Goal: Information Seeking & Learning: Learn about a topic

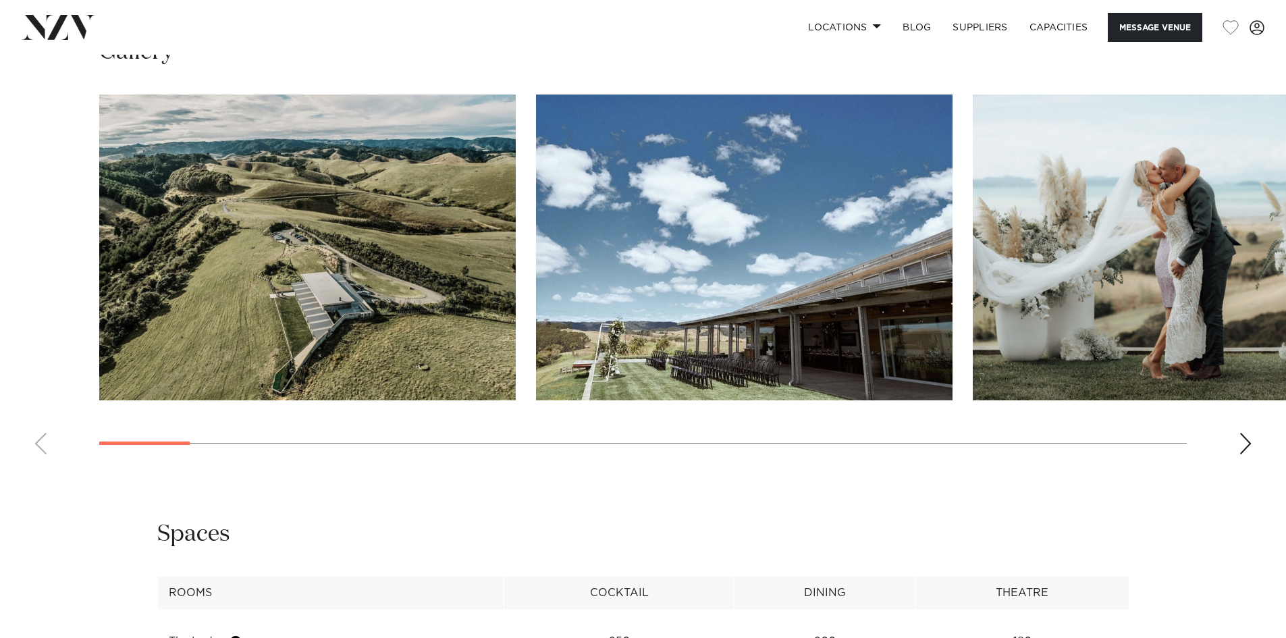
scroll to position [1413, 0]
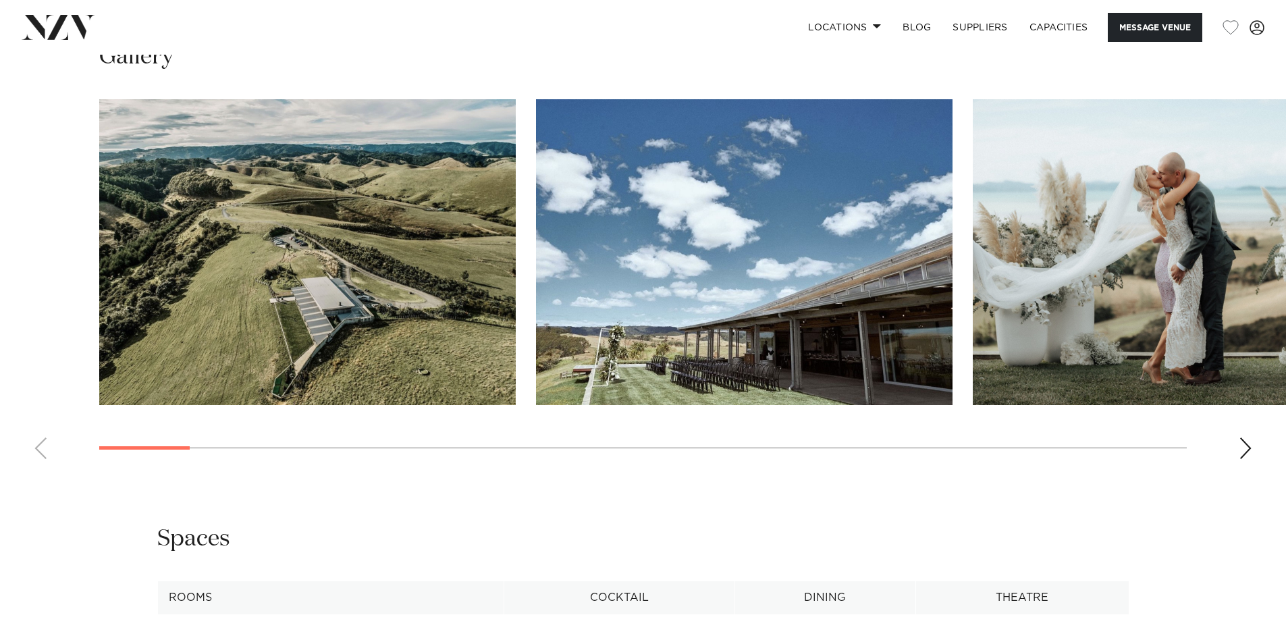
click at [1236, 439] on swiper-container at bounding box center [643, 284] width 1286 height 371
click at [1244, 448] on div "Next slide" at bounding box center [1246, 449] width 14 height 22
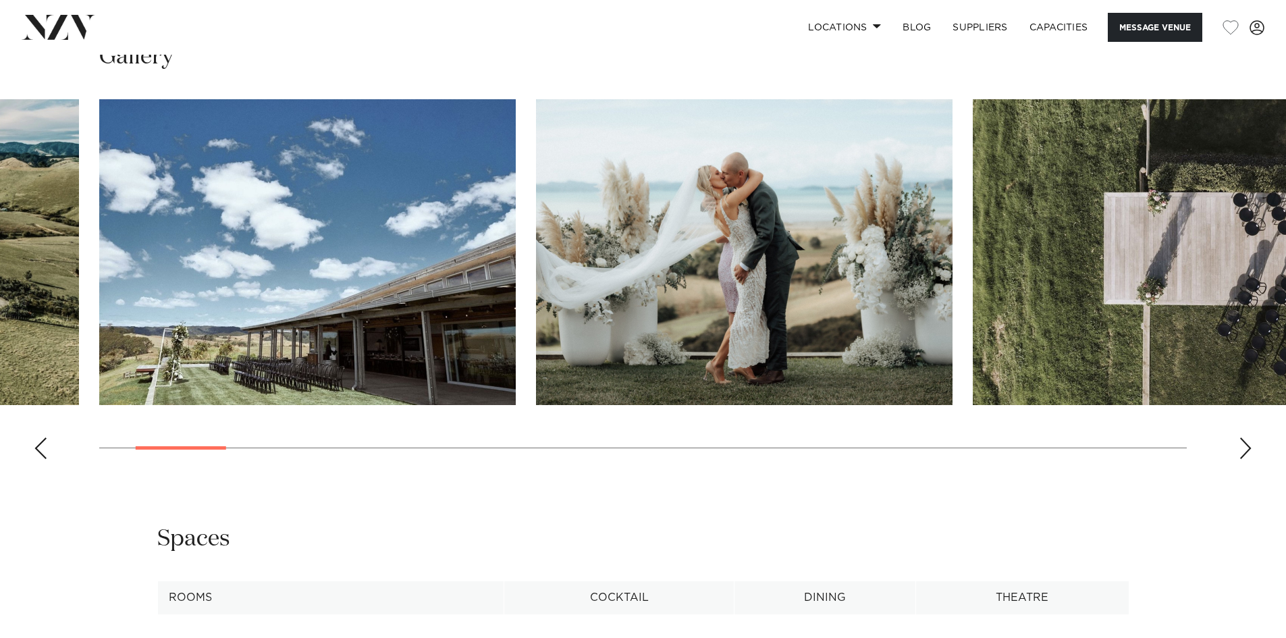
click at [1244, 448] on div "Next slide" at bounding box center [1246, 449] width 14 height 22
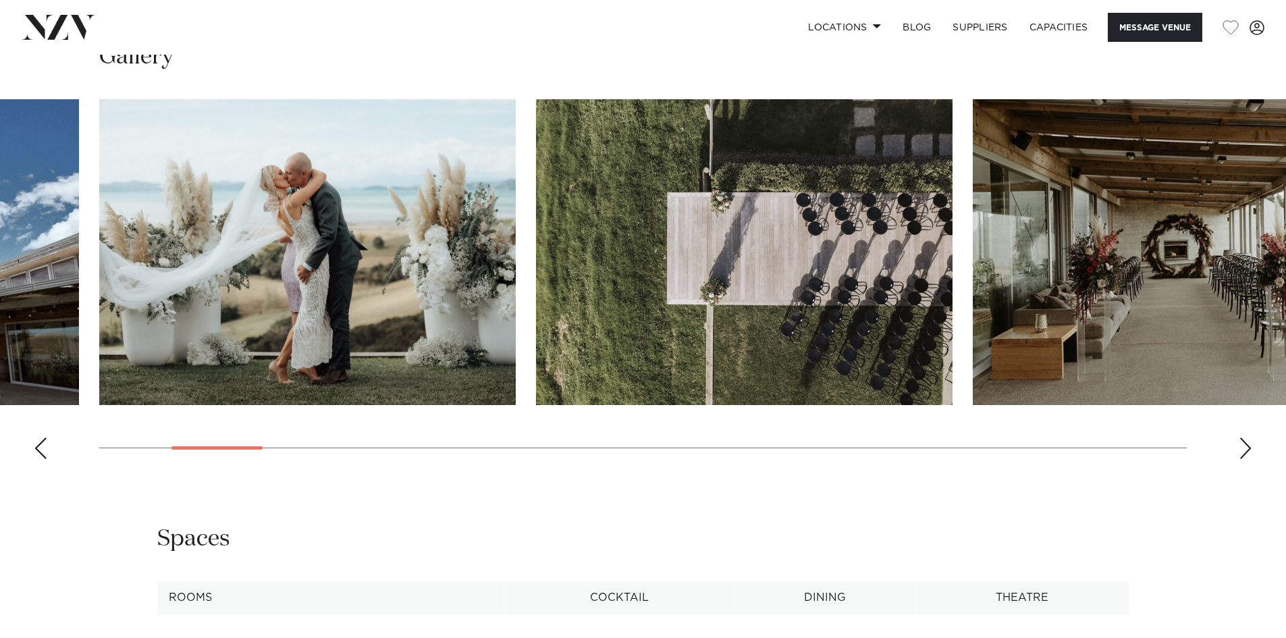
click at [1244, 448] on div "Next slide" at bounding box center [1246, 449] width 14 height 22
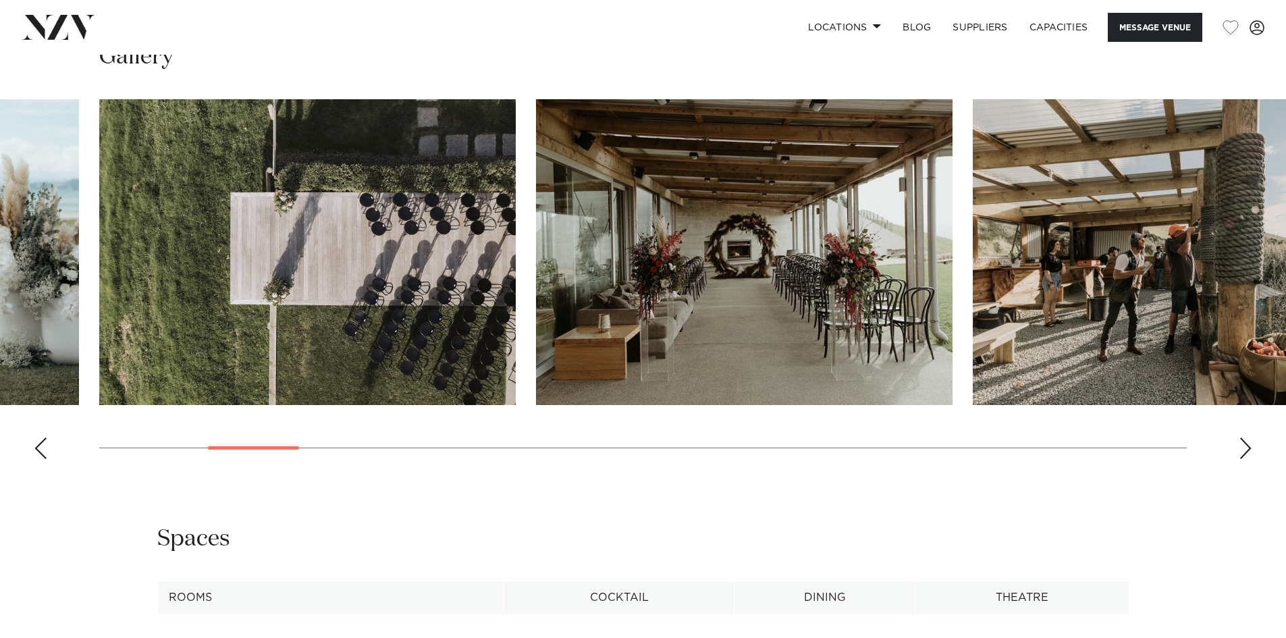
click at [1244, 448] on div "Next slide" at bounding box center [1246, 449] width 14 height 22
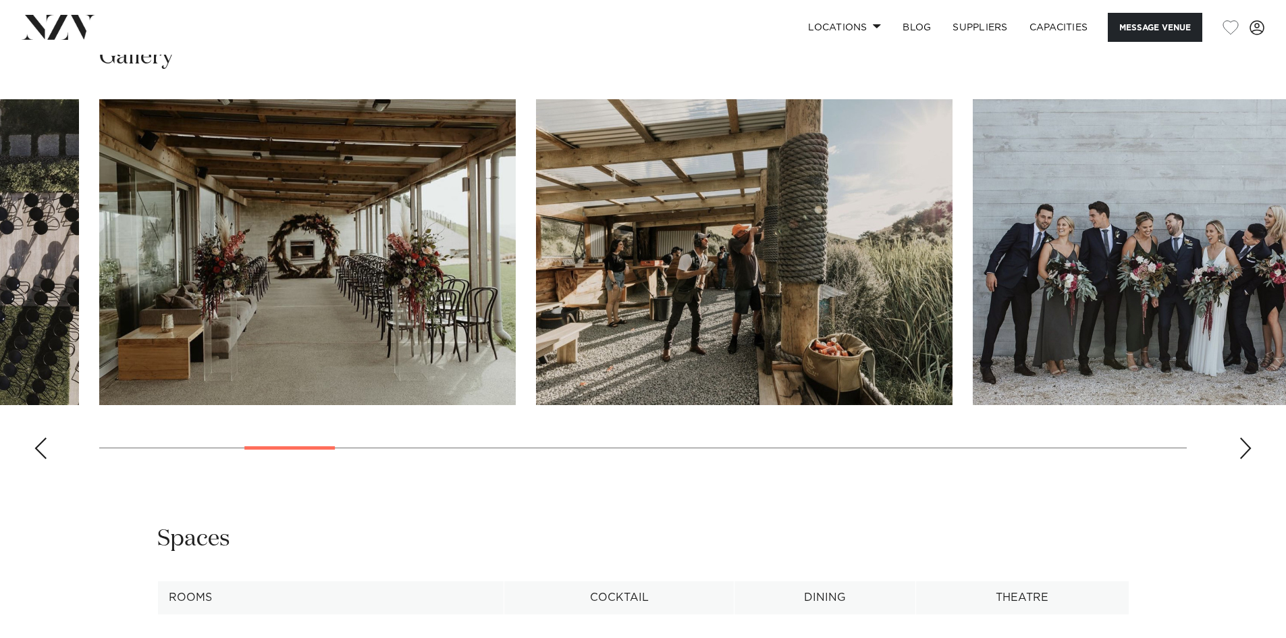
click at [1244, 448] on div "Next slide" at bounding box center [1246, 449] width 14 height 22
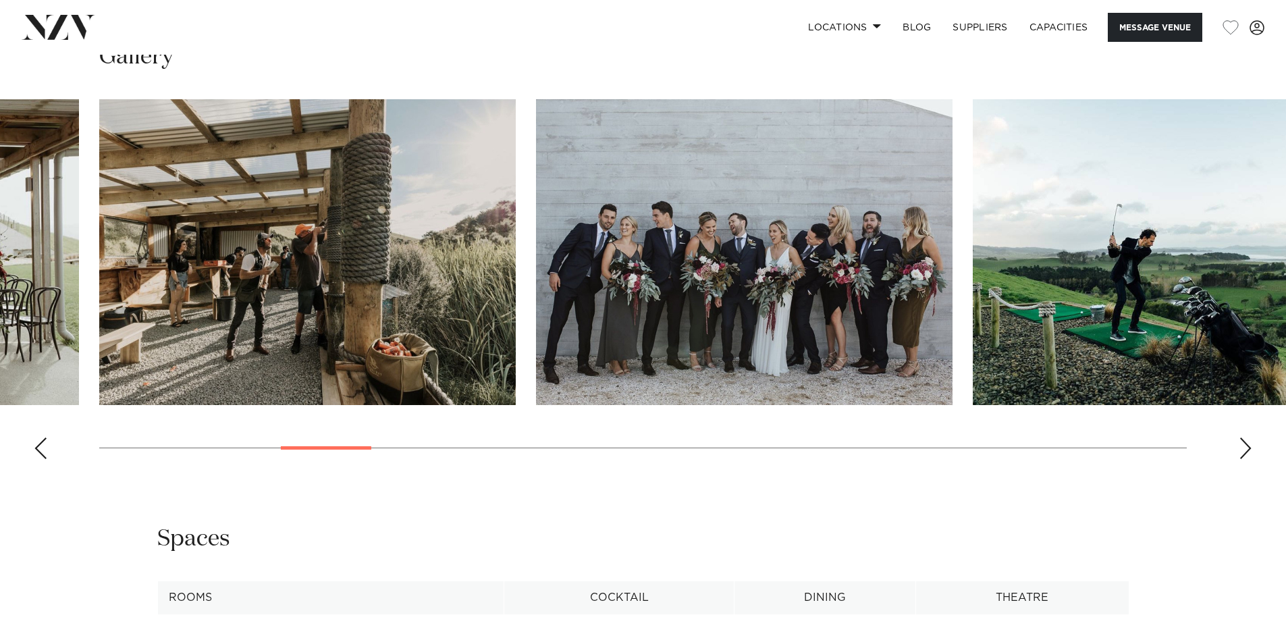
click at [1244, 448] on div "Next slide" at bounding box center [1246, 449] width 14 height 22
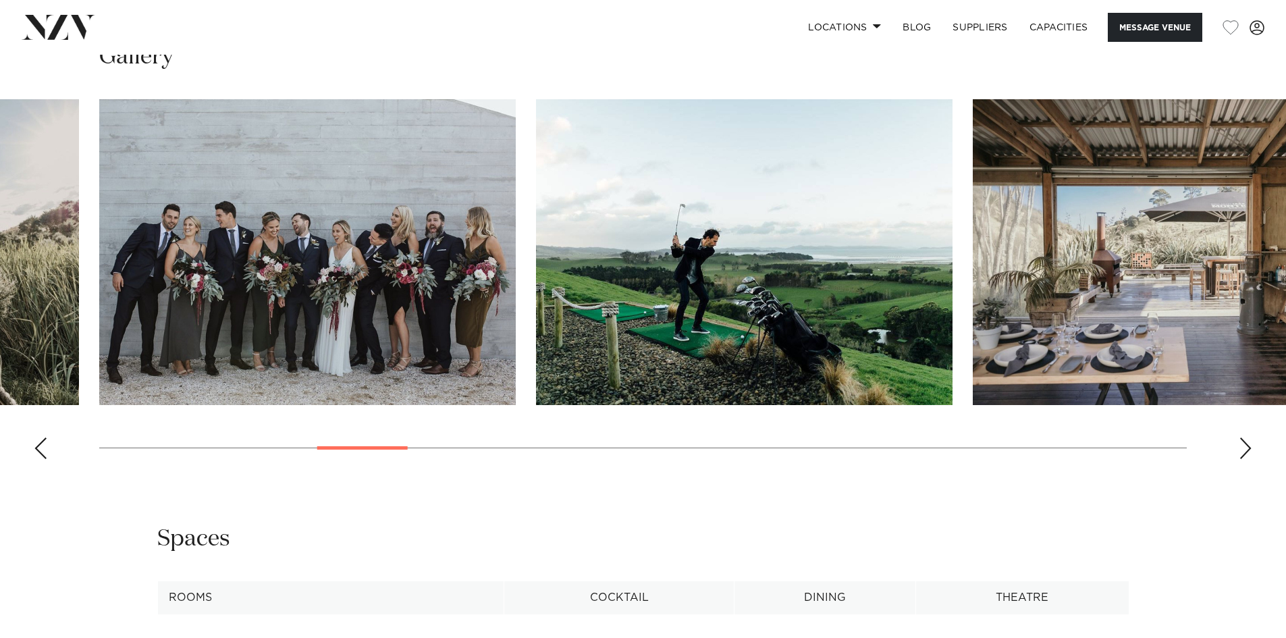
click at [1244, 448] on div "Next slide" at bounding box center [1246, 449] width 14 height 22
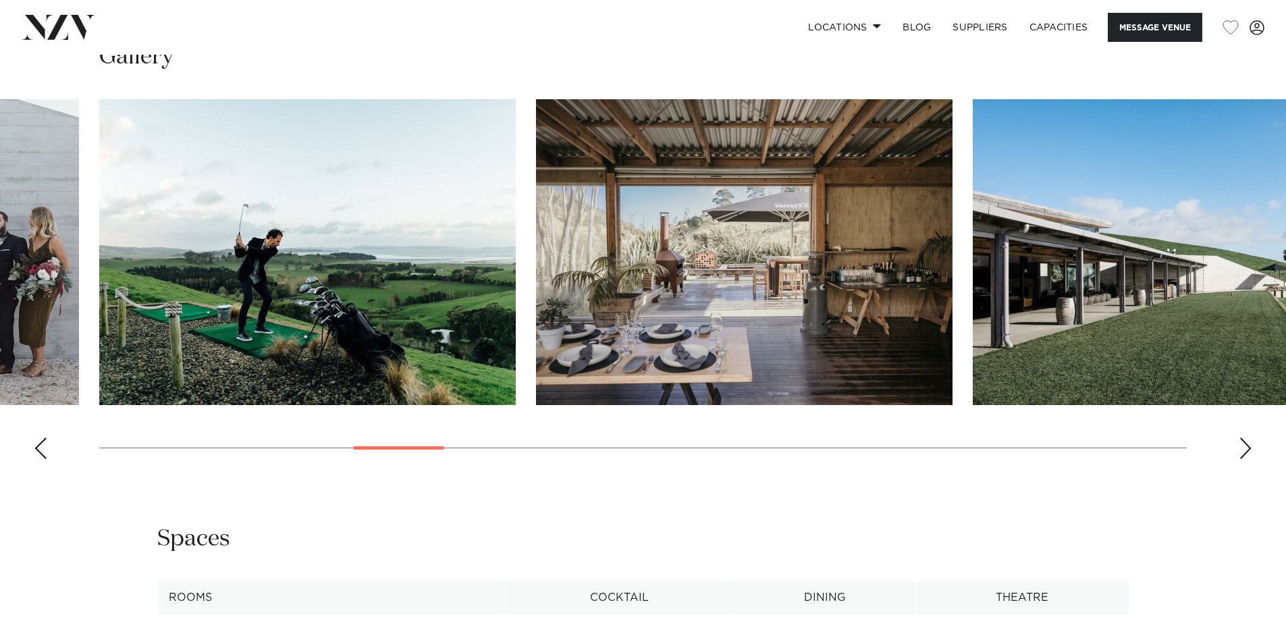
click at [1244, 448] on div "Next slide" at bounding box center [1246, 449] width 14 height 22
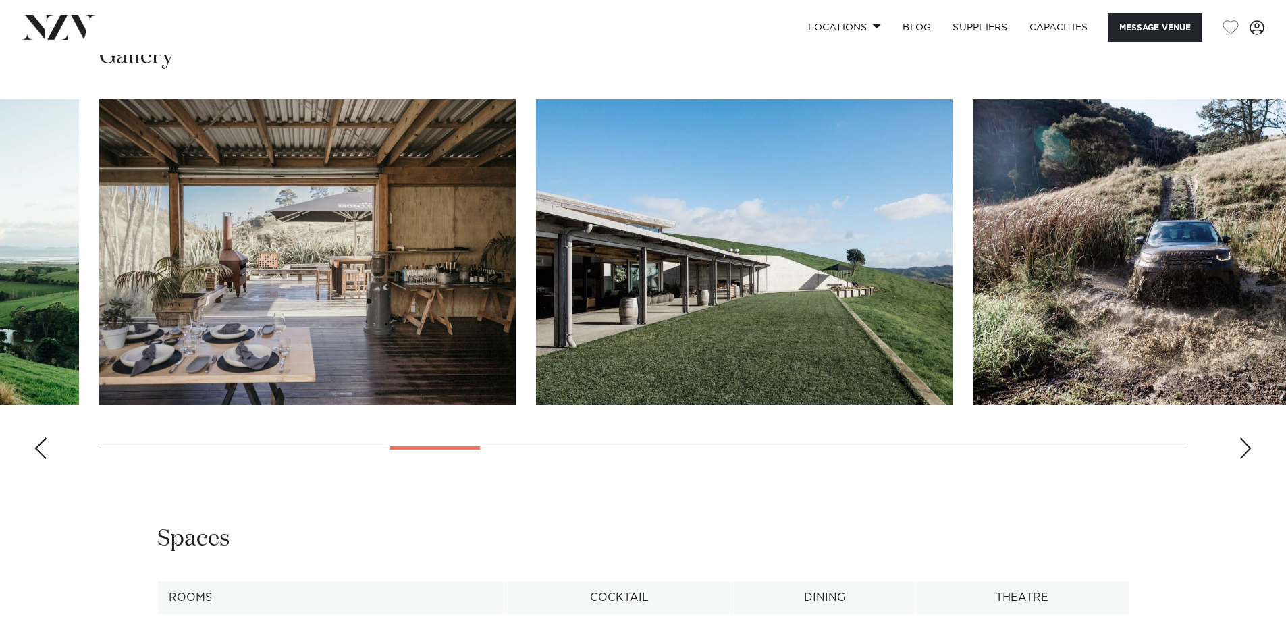
click at [783, 354] on img "10 / 30" at bounding box center [744, 252] width 417 height 306
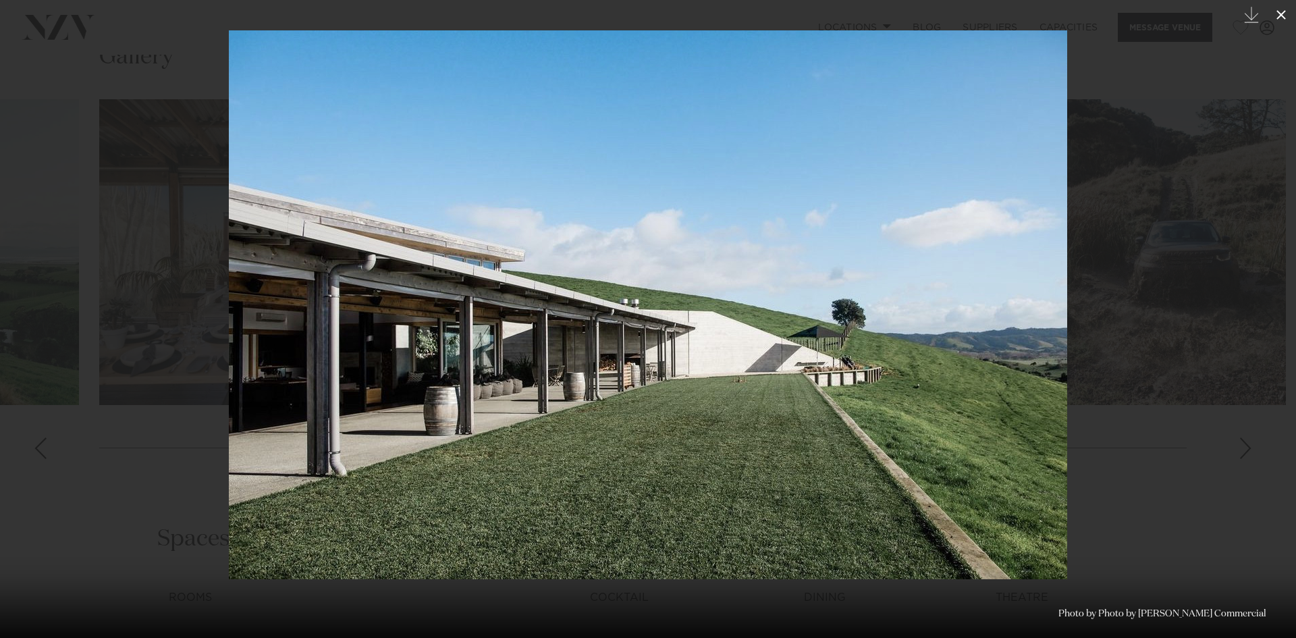
click at [1284, 9] on icon at bounding box center [1281, 15] width 16 height 16
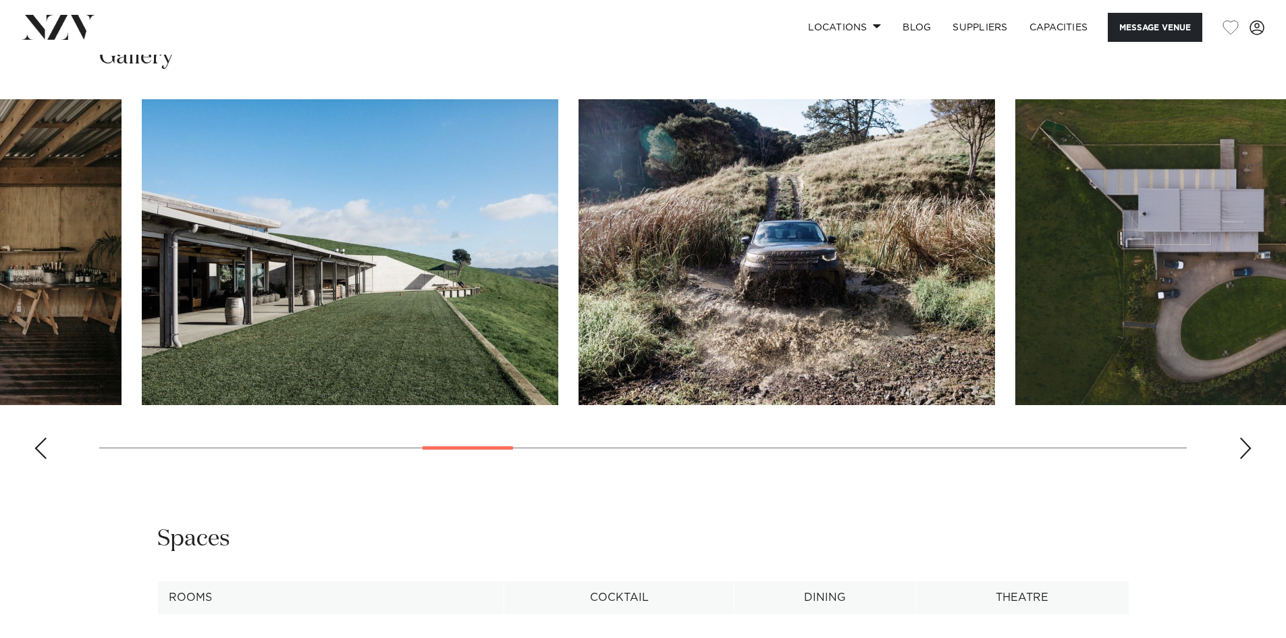
click at [538, 447] on swiper-container at bounding box center [643, 284] width 1286 height 371
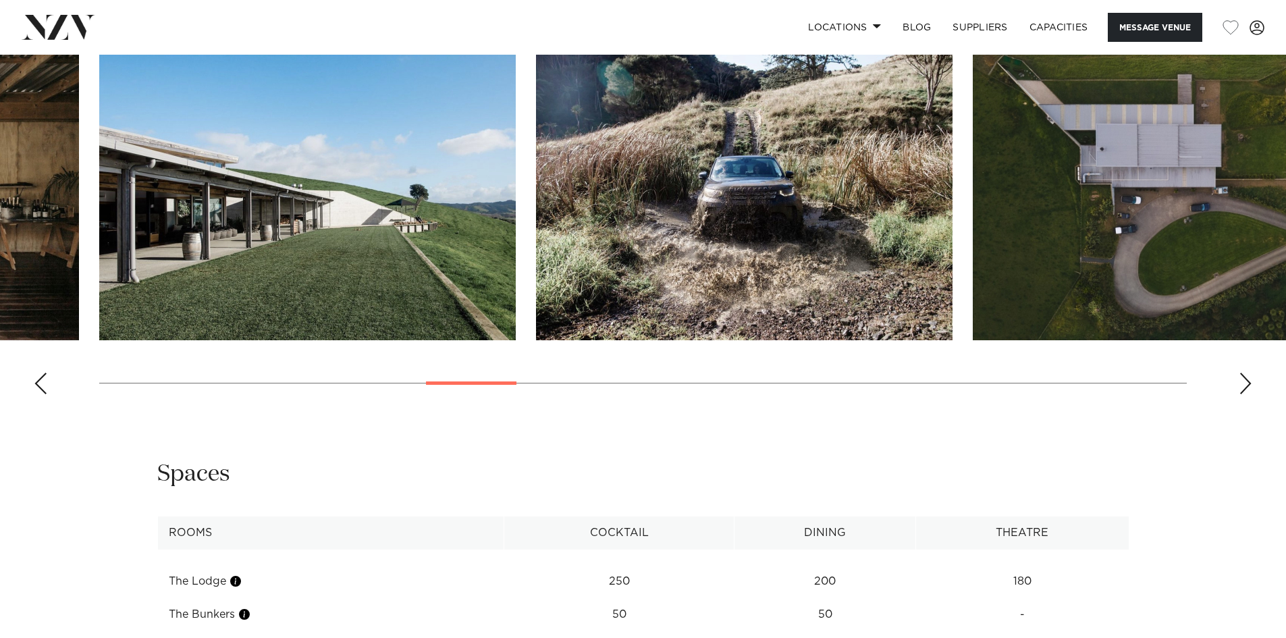
scroll to position [1481, 0]
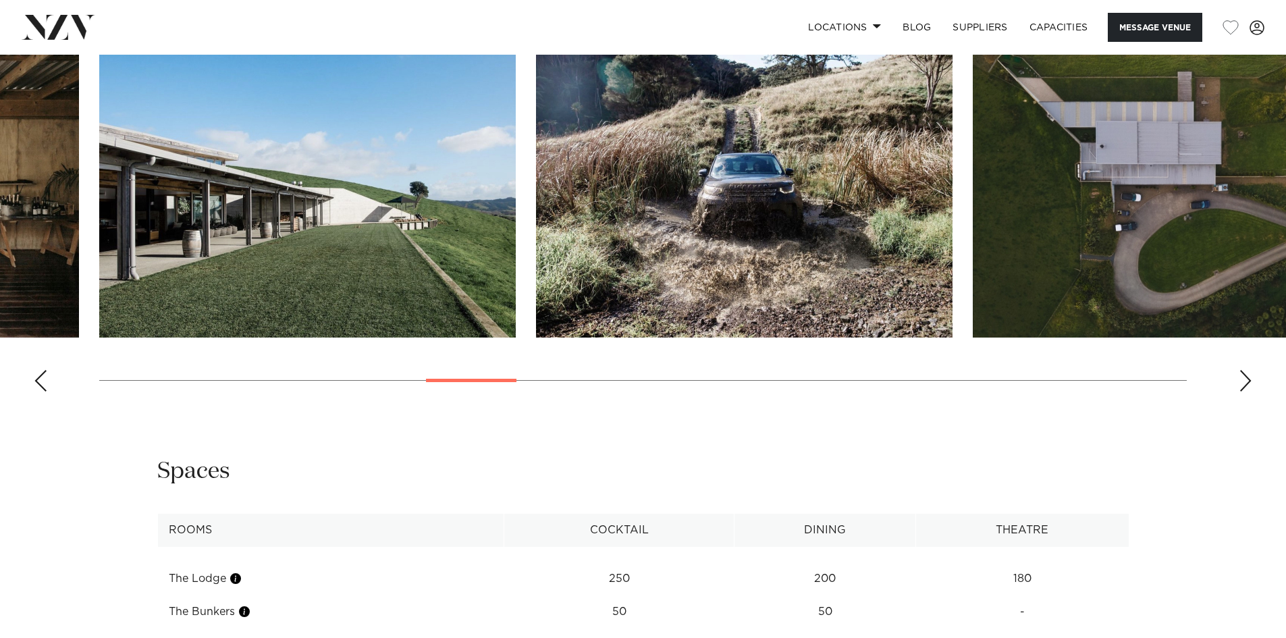
click at [1245, 379] on div "Next slide" at bounding box center [1246, 381] width 14 height 22
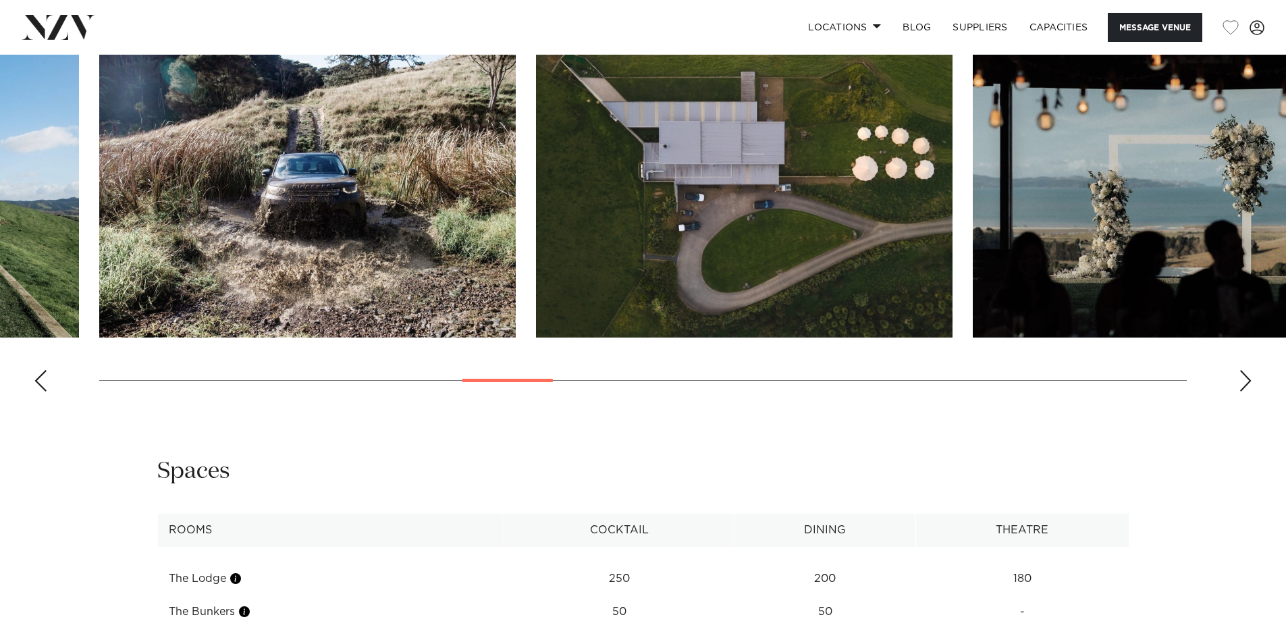
click at [1245, 379] on div "Next slide" at bounding box center [1246, 381] width 14 height 22
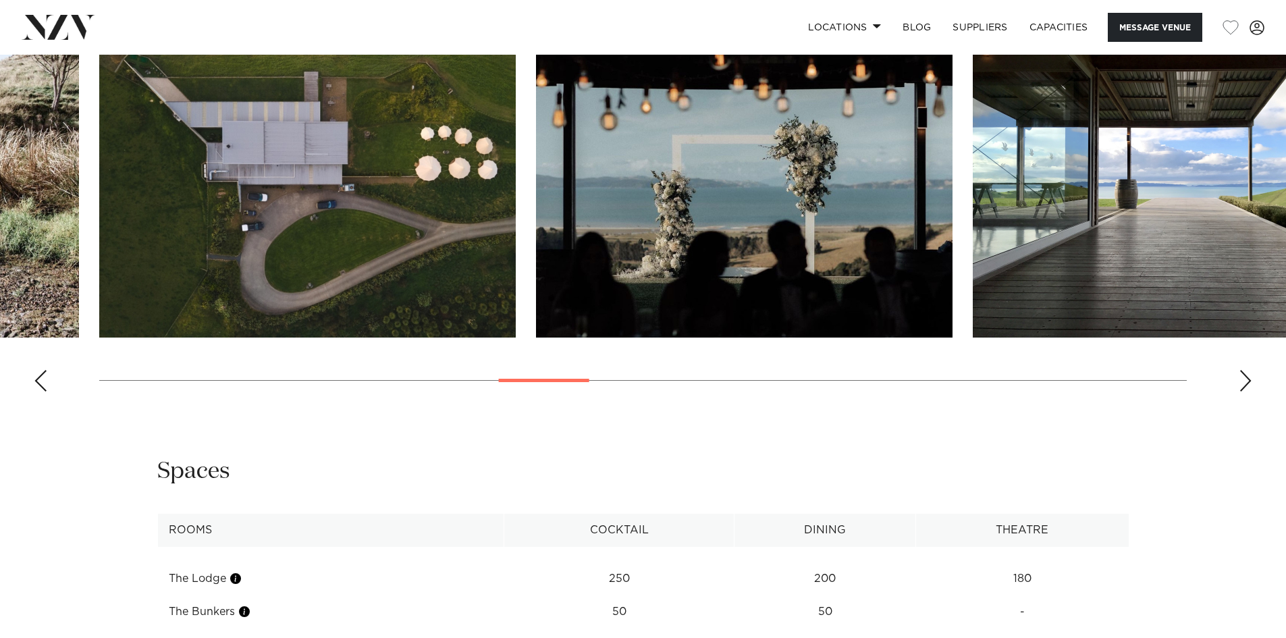
click at [1245, 379] on div "Next slide" at bounding box center [1246, 381] width 14 height 22
